Goal: Information Seeking & Learning: Stay updated

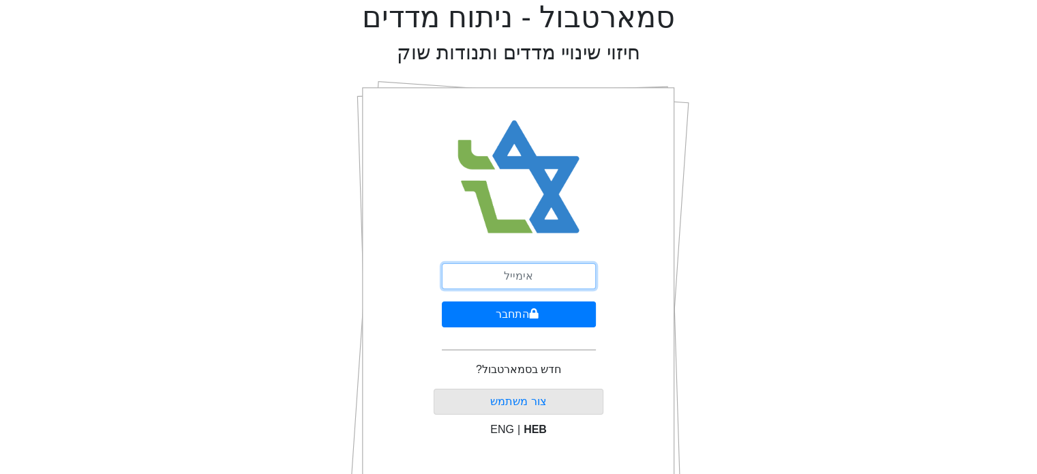
click at [484, 271] on input "email" at bounding box center [519, 276] width 154 height 26
type input "[EMAIL_ADDRESS][DOMAIN_NAME]"
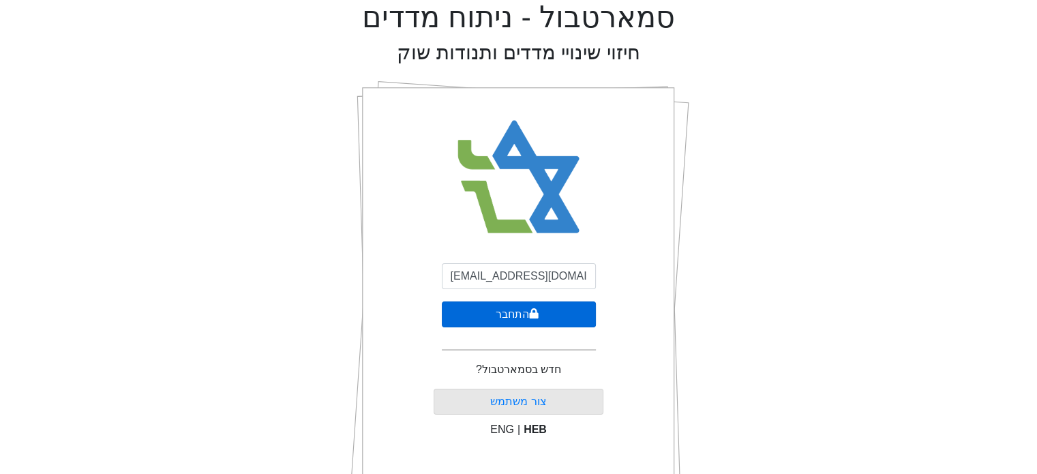
click at [521, 310] on button "התחבר" at bounding box center [519, 314] width 154 height 26
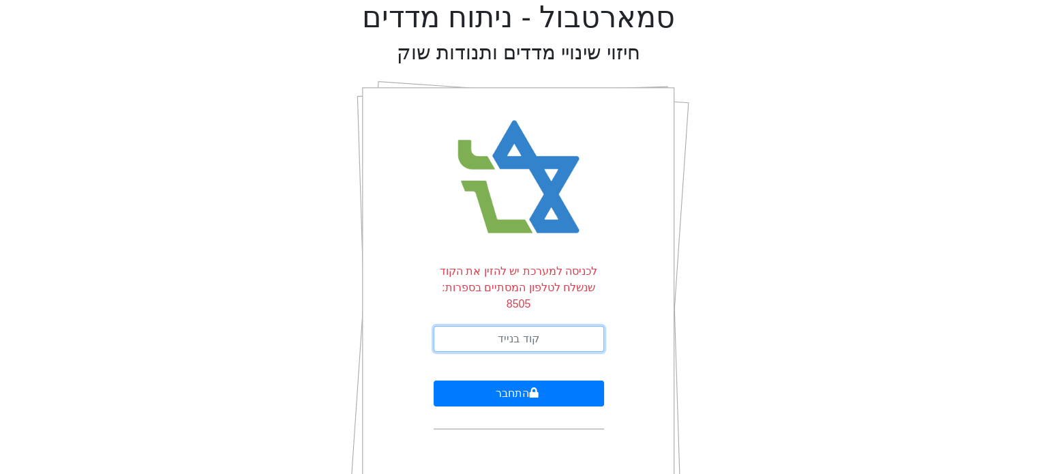
click at [521, 326] on input "text" at bounding box center [519, 339] width 170 height 26
type input "500046"
click at [434, 380] on button "התחבר" at bounding box center [519, 393] width 170 height 26
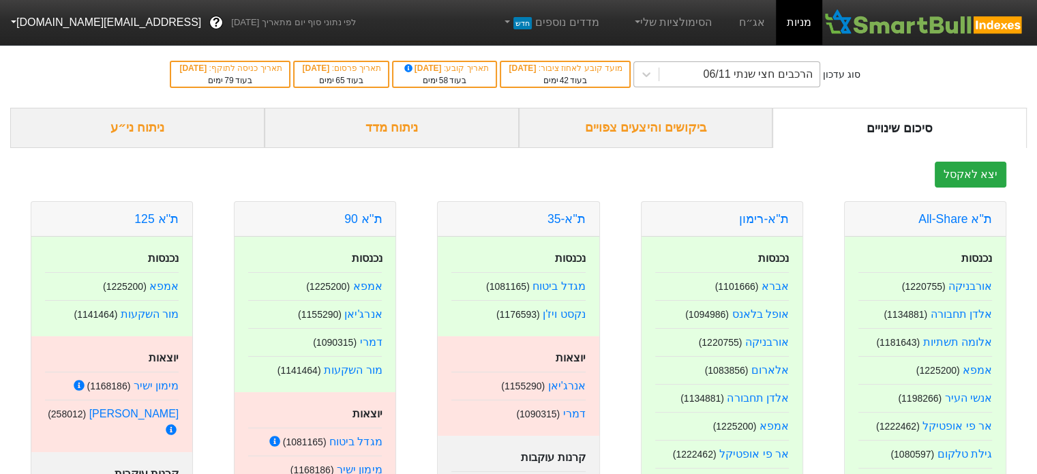
click at [738, 81] on div "הרכבים חצי שנתי 06/11" at bounding box center [757, 74] width 109 height 16
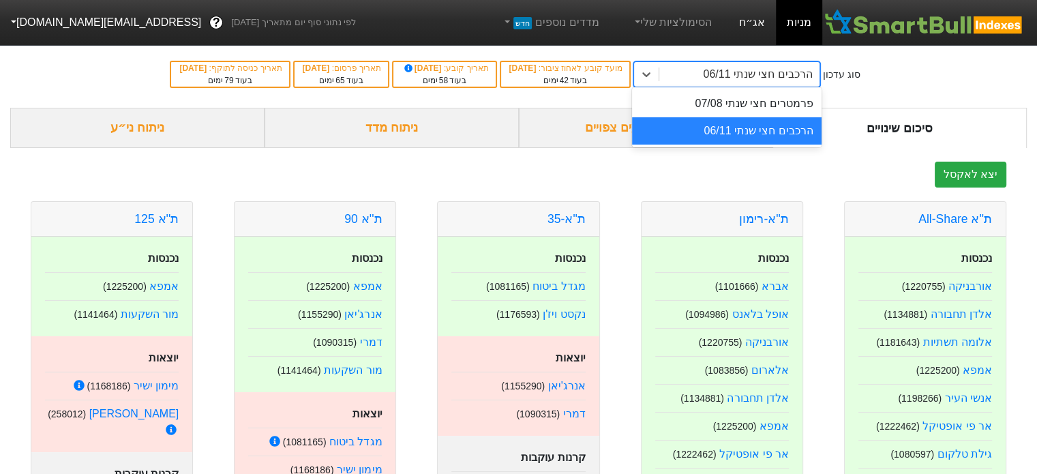
click at [755, 27] on link "אג״ח" at bounding box center [752, 22] width 48 height 45
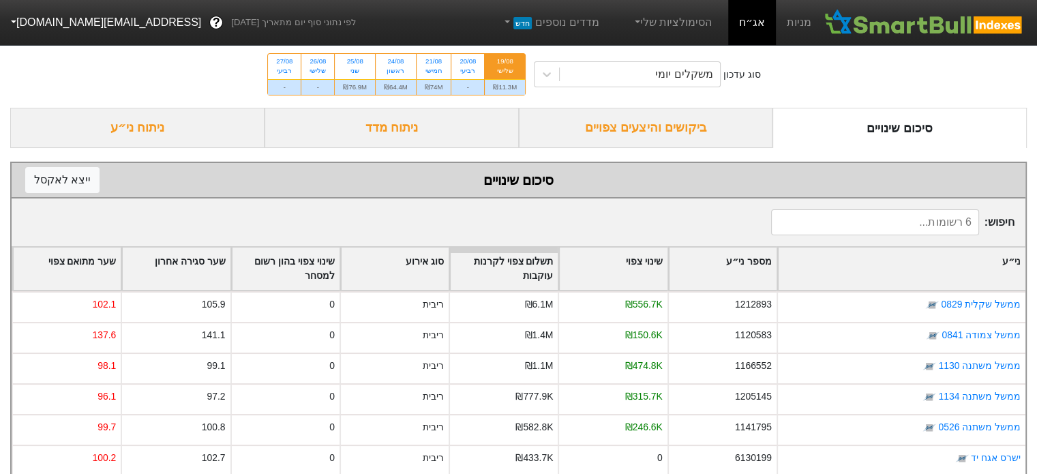
click at [671, 121] on div "ביקושים והיצעים צפויים" at bounding box center [646, 128] width 254 height 40
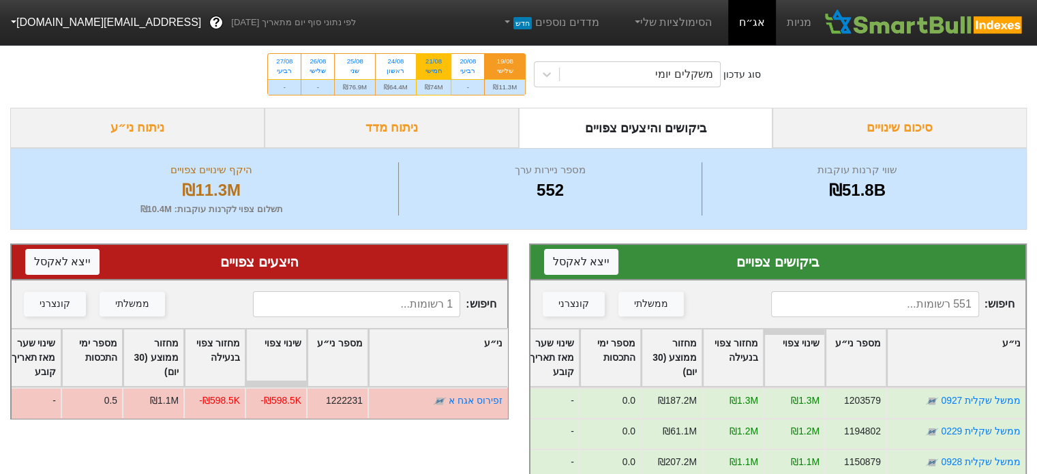
click at [428, 74] on div "חמישי" at bounding box center [434, 71] width 18 height 10
click at [428, 63] on input "21/08 חמישי ₪74M" at bounding box center [429, 58] width 9 height 9
radio input "true"
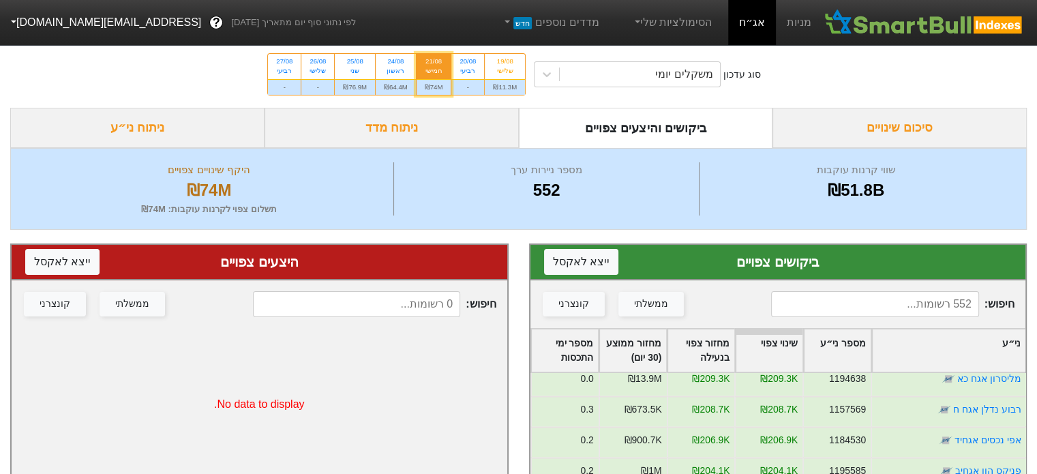
scroll to position [2523, 0]
click at [394, 81] on div "₪64.4M" at bounding box center [396, 87] width 40 height 16
click at [394, 63] on input "24/08 ראשון ₪64.4M" at bounding box center [391, 58] width 9 height 9
radio input "true"
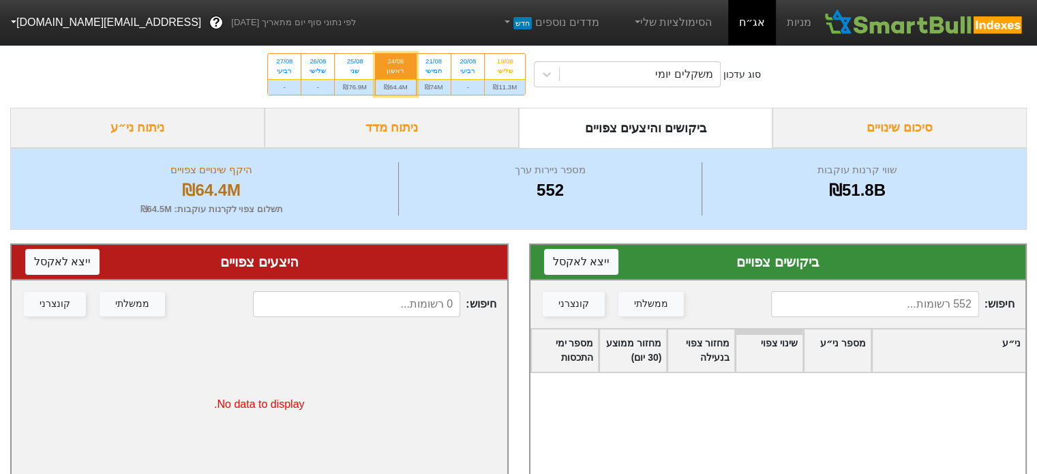
scroll to position [1364, 0]
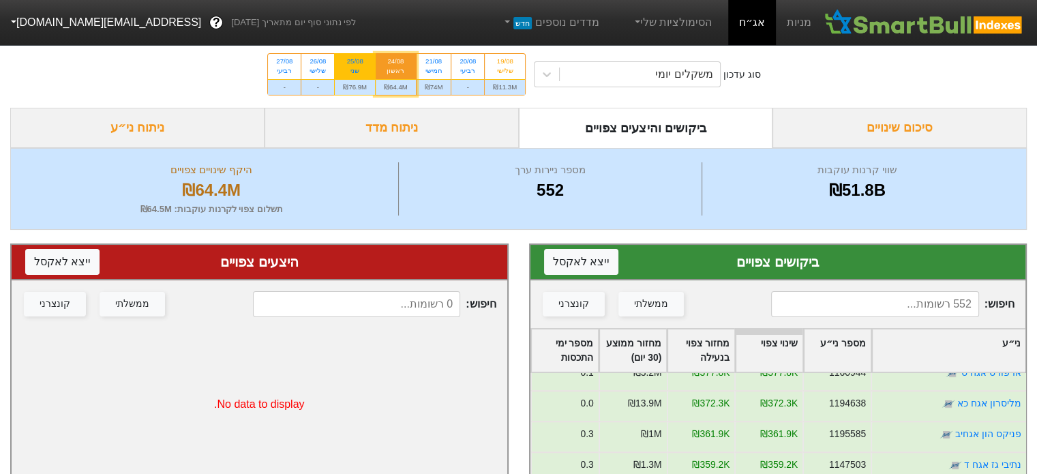
click at [361, 73] on div "שני" at bounding box center [355, 71] width 24 height 10
click at [355, 63] on input "25/08 שני ₪76.9M" at bounding box center [350, 58] width 9 height 9
radio input "true"
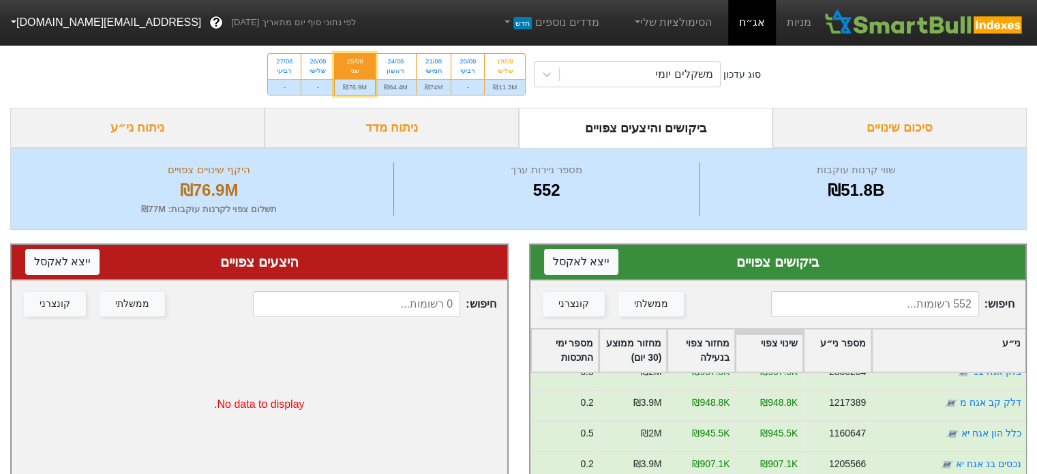
scroll to position [273, 0]
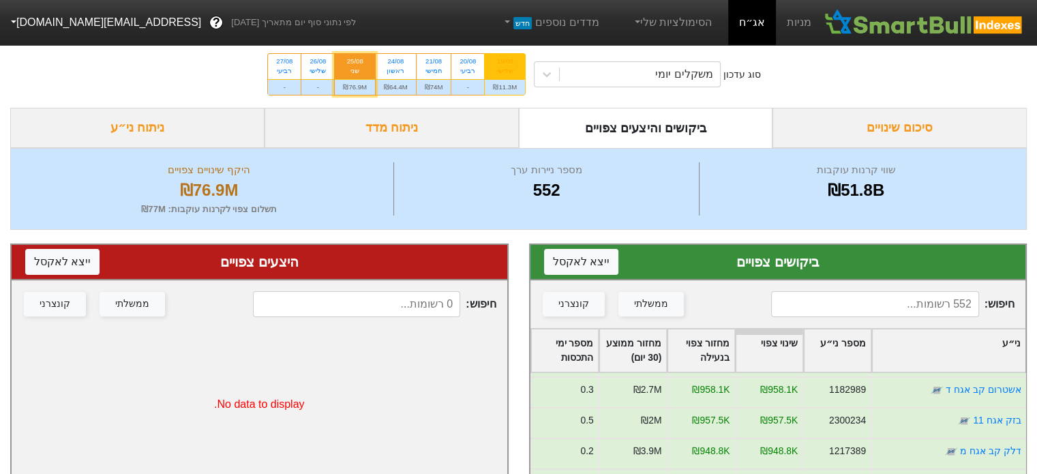
click at [505, 65] on div "19/08" at bounding box center [505, 62] width 24 height 10
click at [505, 63] on input "19/08 שלישי ₪11.3M" at bounding box center [500, 58] width 9 height 9
radio input "true"
